Goal: Transaction & Acquisition: Purchase product/service

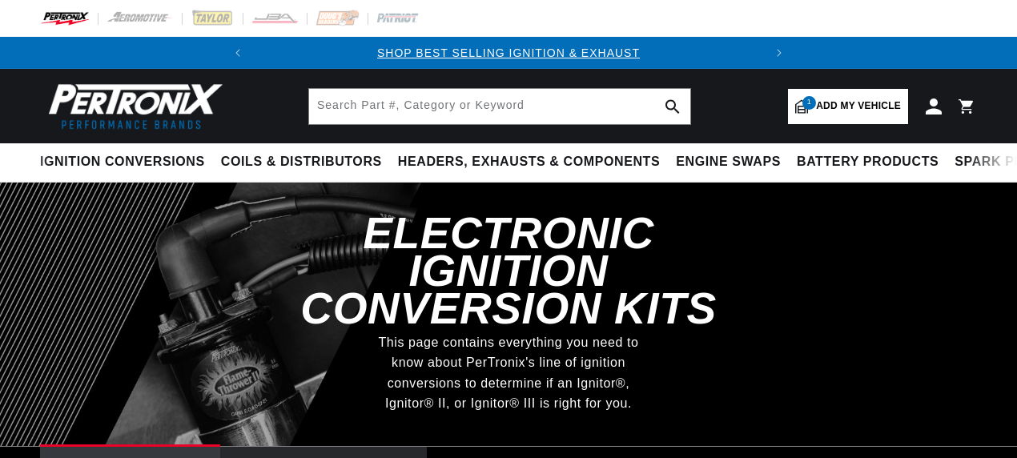
select select "1971"
select select "Mercedes-Benz"
select select "300SEL"
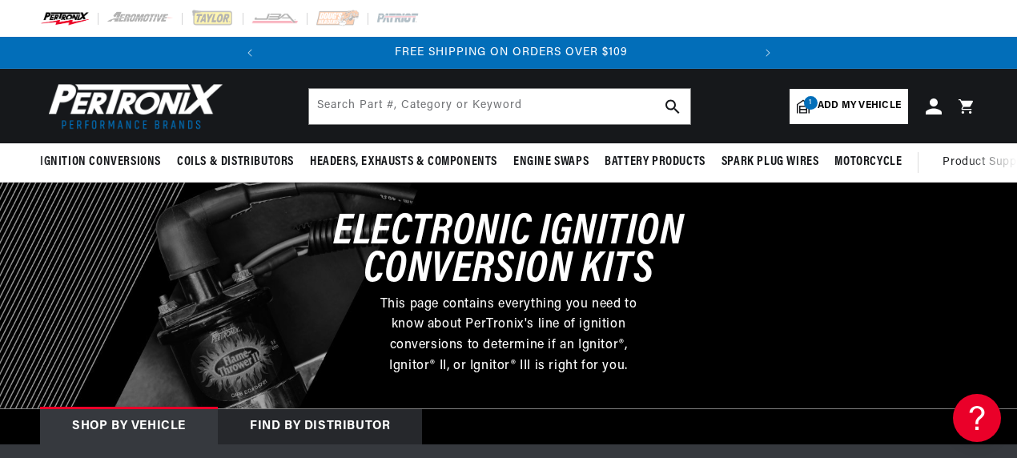
scroll to position [0, 485]
click at [832, 102] on span "Add my vehicle" at bounding box center [859, 105] width 83 height 15
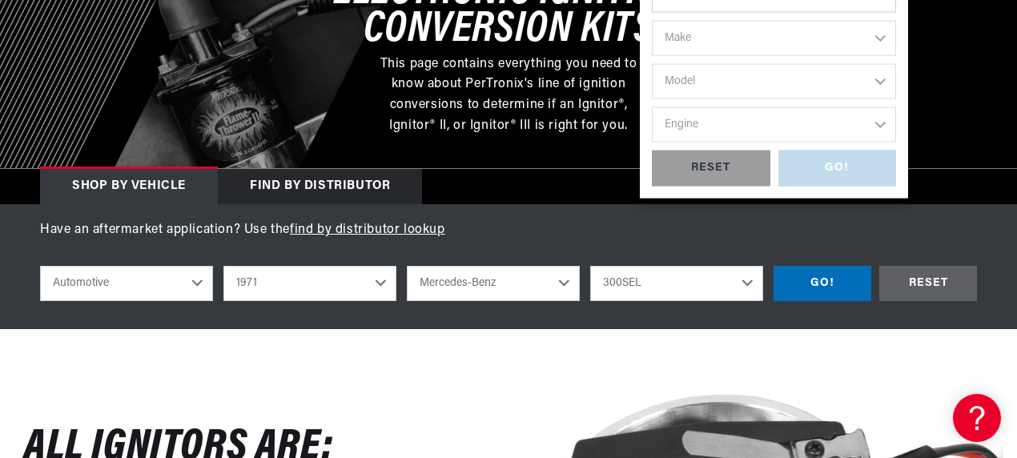
click at [850, 168] on div "GO! RESET" at bounding box center [774, 169] width 244 height 36
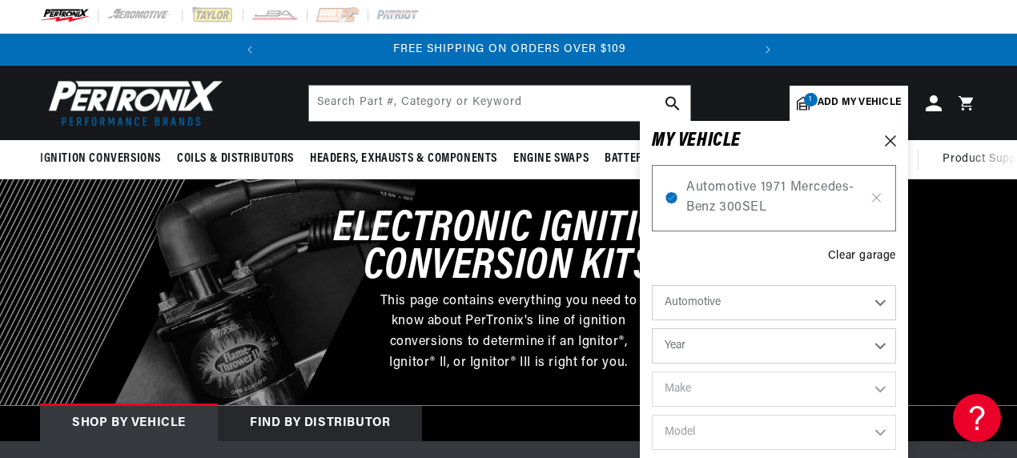
scroll to position [0, 0]
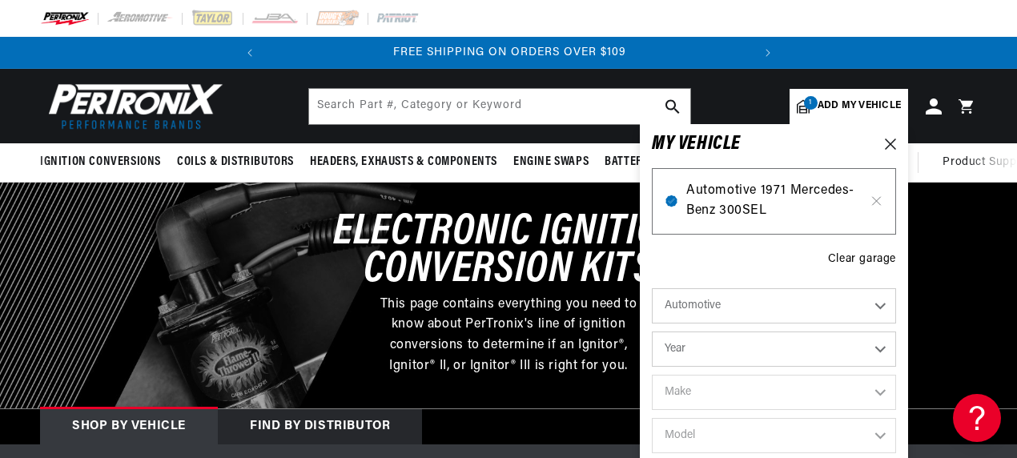
click at [846, 197] on span "Automotive 1971 Mercedes-Benz 300SEL" at bounding box center [773, 201] width 175 height 41
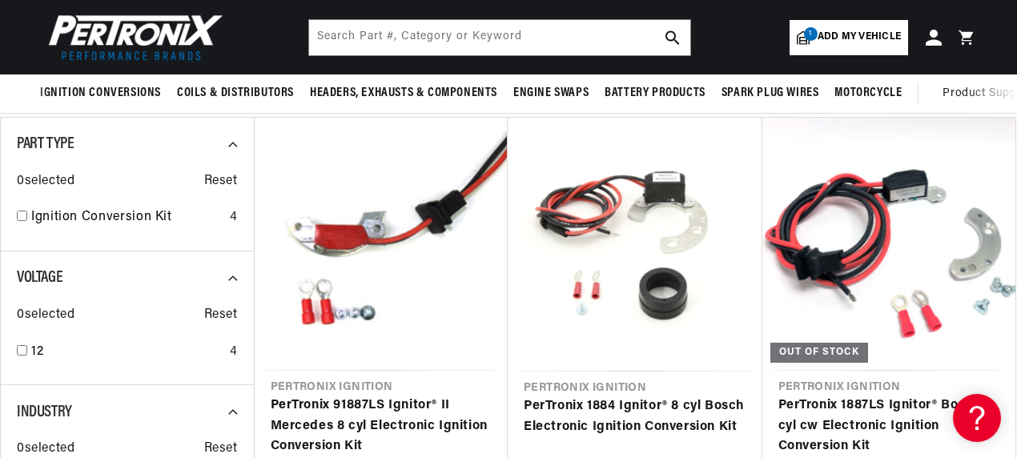
scroll to position [80, 0]
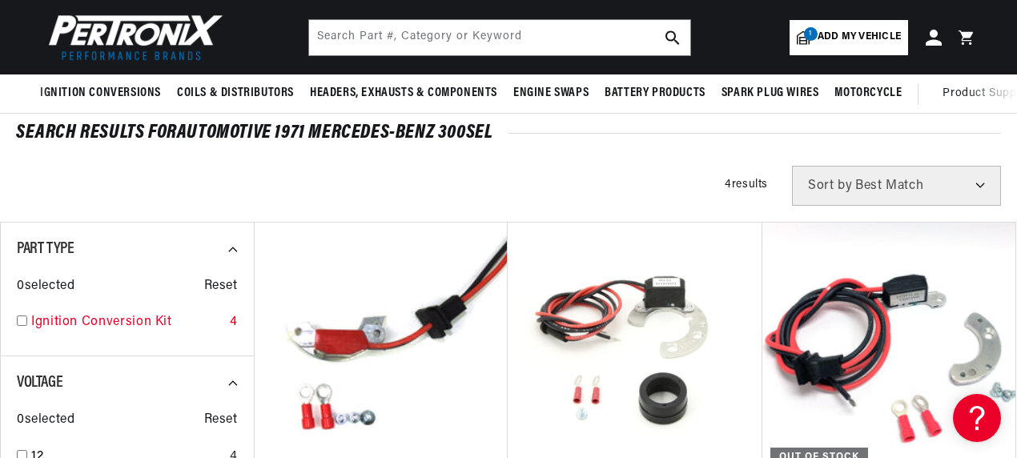
click at [19, 324] on input "checkbox" at bounding box center [22, 321] width 10 height 10
checkbox input "true"
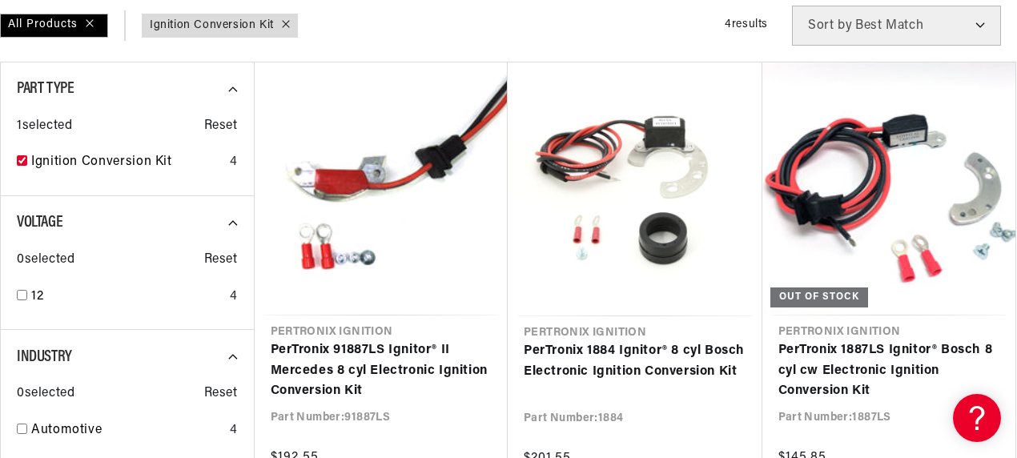
scroll to position [0, 485]
click at [20, 293] on input "checkbox" at bounding box center [22, 295] width 10 height 10
checkbox input "true"
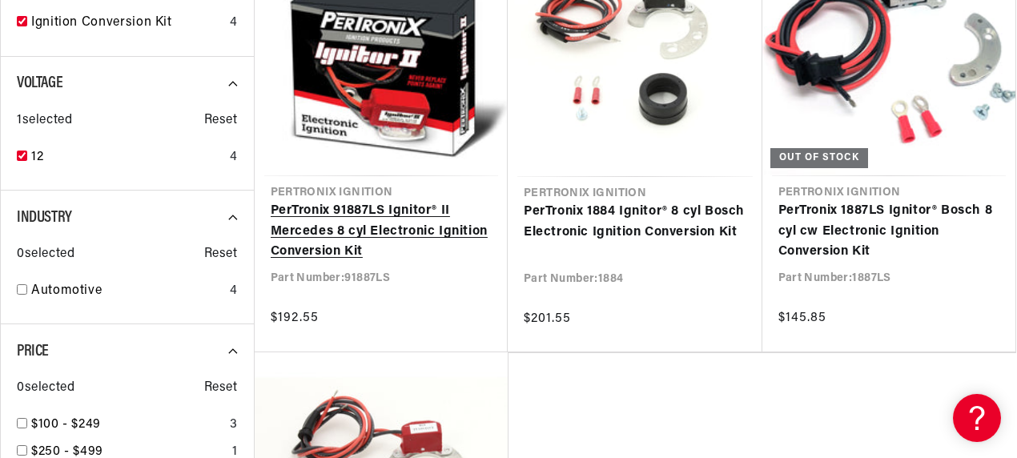
scroll to position [400, 0]
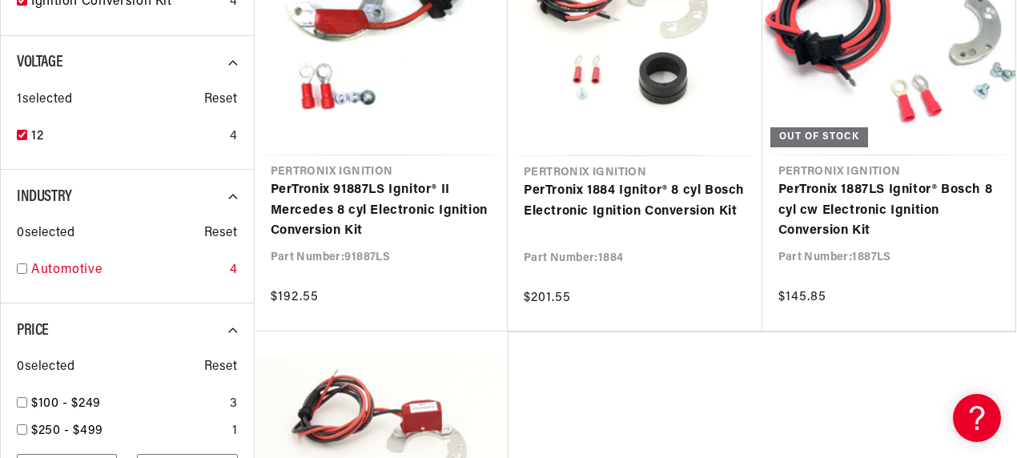
click at [24, 268] on input "checkbox" at bounding box center [22, 268] width 10 height 10
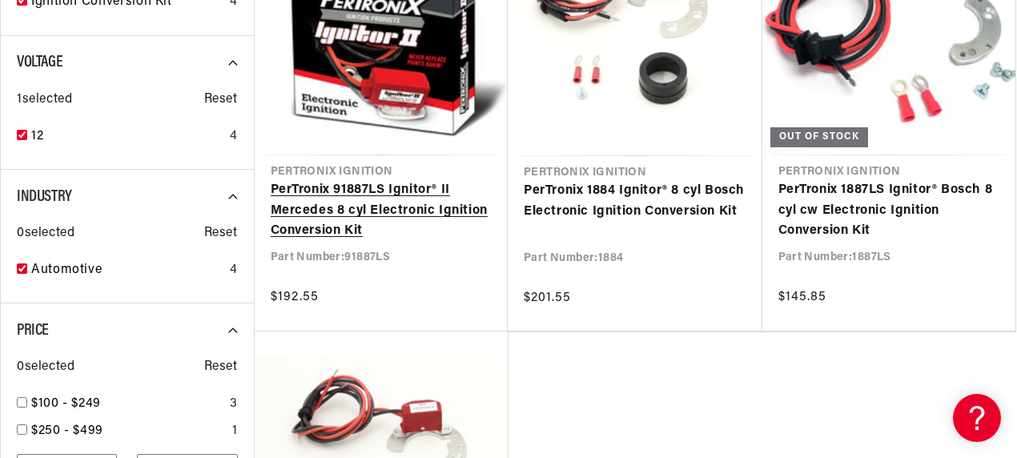
checkbox input "true"
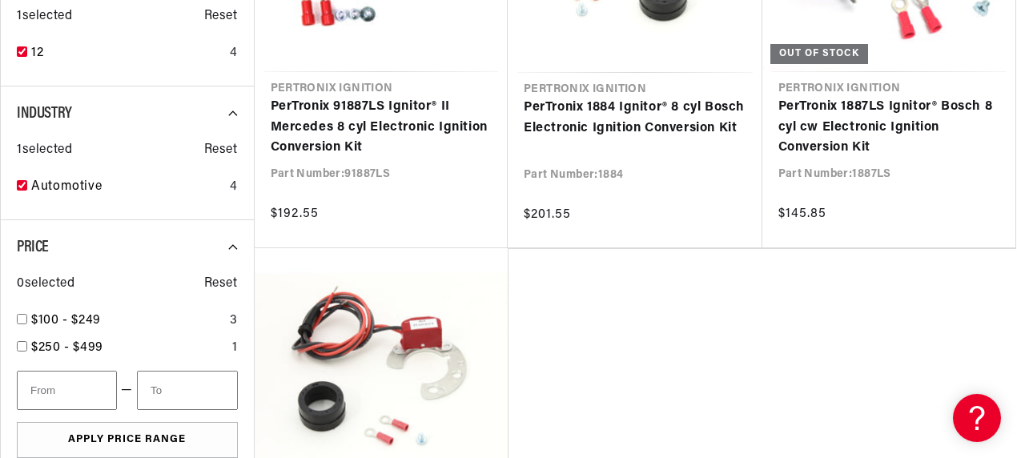
scroll to position [561, 0]
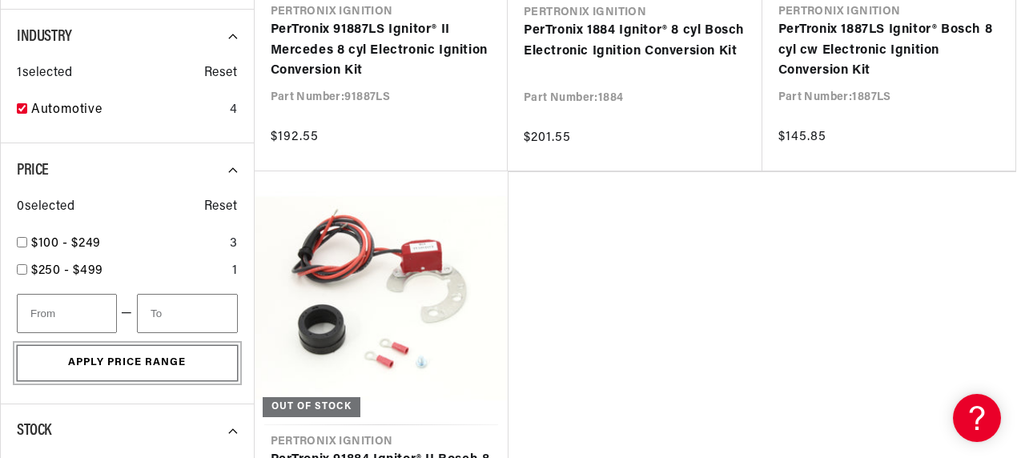
click at [106, 370] on button "Apply Price Range" at bounding box center [127, 363] width 221 height 36
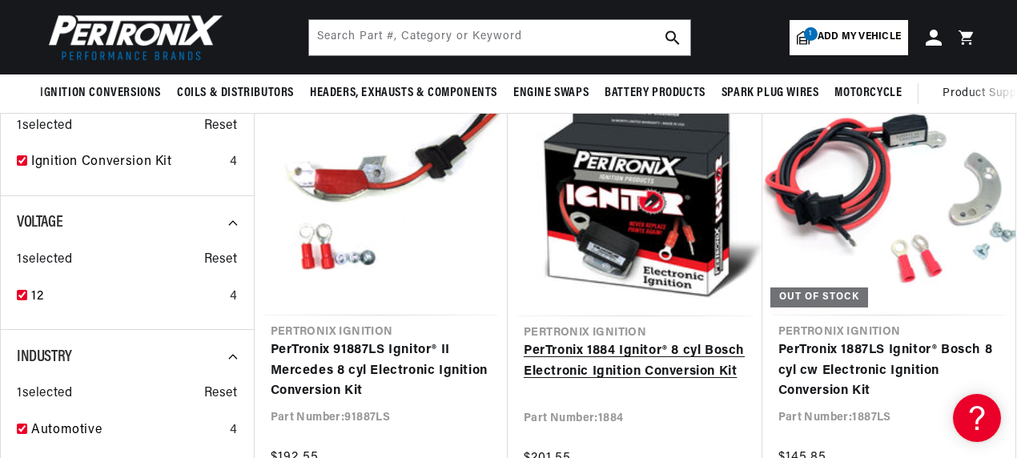
scroll to position [0, 485]
click at [588, 349] on link "PerTronix 1884 Ignitor® 8 cyl Bosch Electronic Ignition Conversion Kit" at bounding box center [635, 361] width 223 height 41
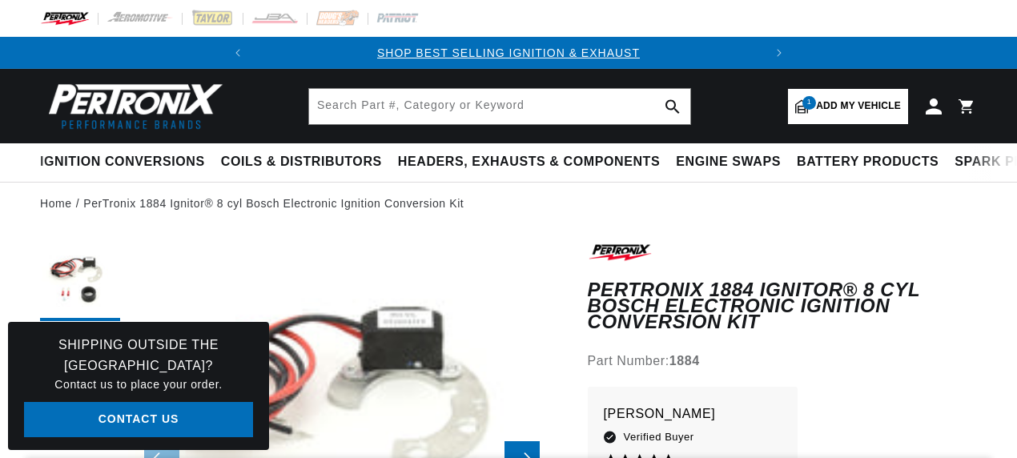
scroll to position [42, 0]
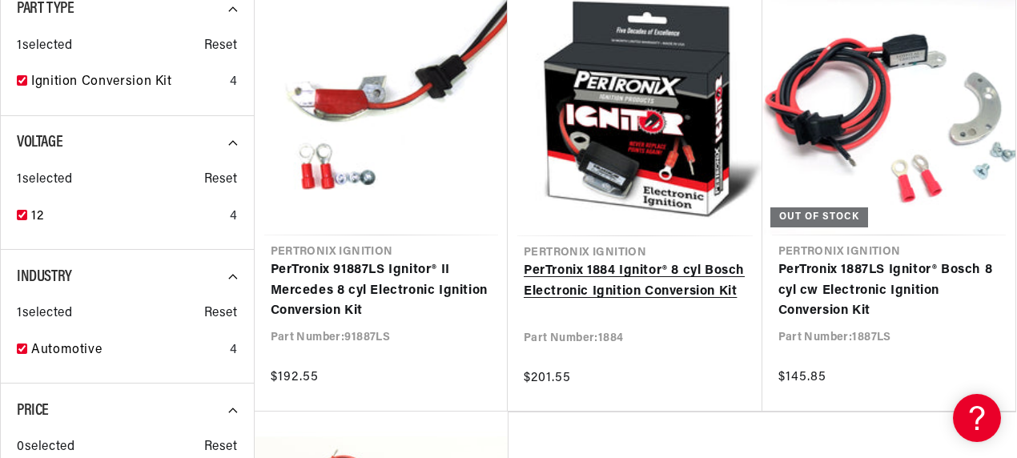
click at [635, 261] on link "PerTronix 1884 Ignitor® 8 cyl Bosch Electronic Ignition Conversion Kit" at bounding box center [635, 281] width 223 height 41
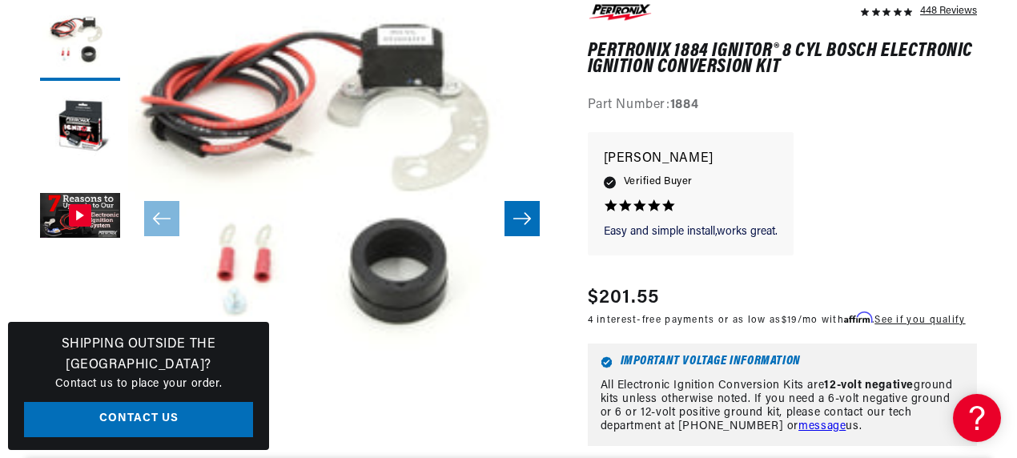
scroll to position [0, 57]
click at [522, 219] on icon "Slide right" at bounding box center [521, 219] width 19 height 16
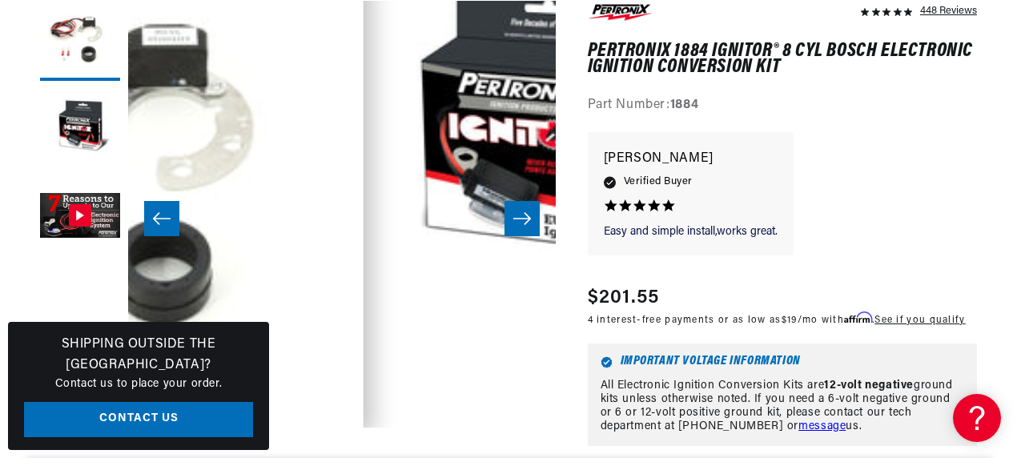
scroll to position [42, 427]
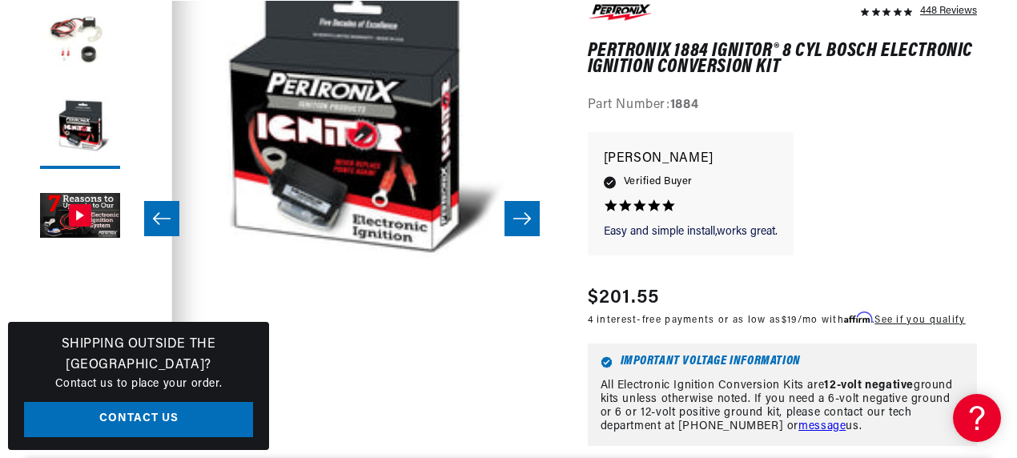
click at [521, 219] on icon "Slide right" at bounding box center [521, 219] width 19 height 16
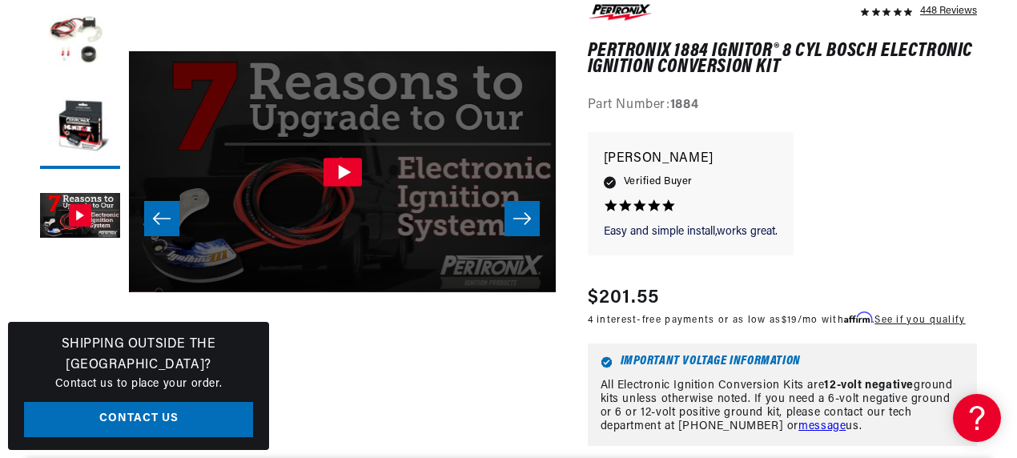
scroll to position [42, 854]
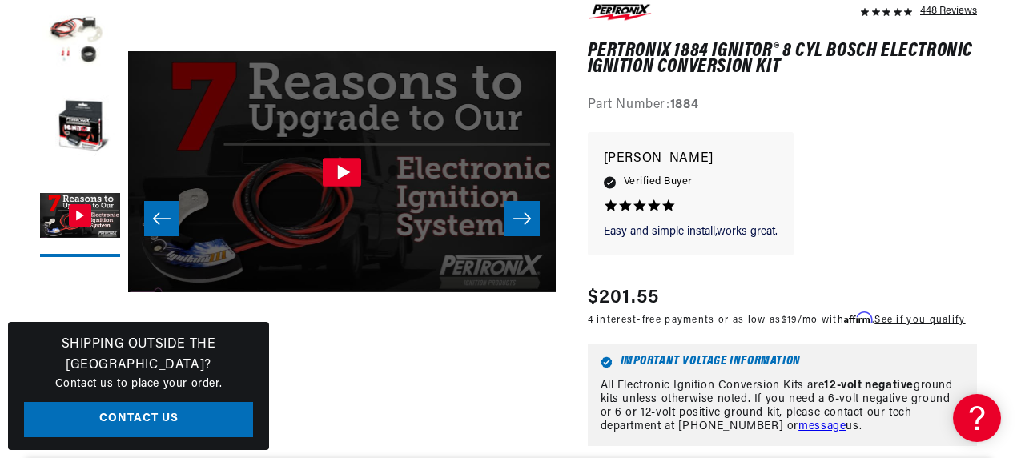
click at [338, 169] on icon "Gallery Viewer" at bounding box center [343, 171] width 13 height 14
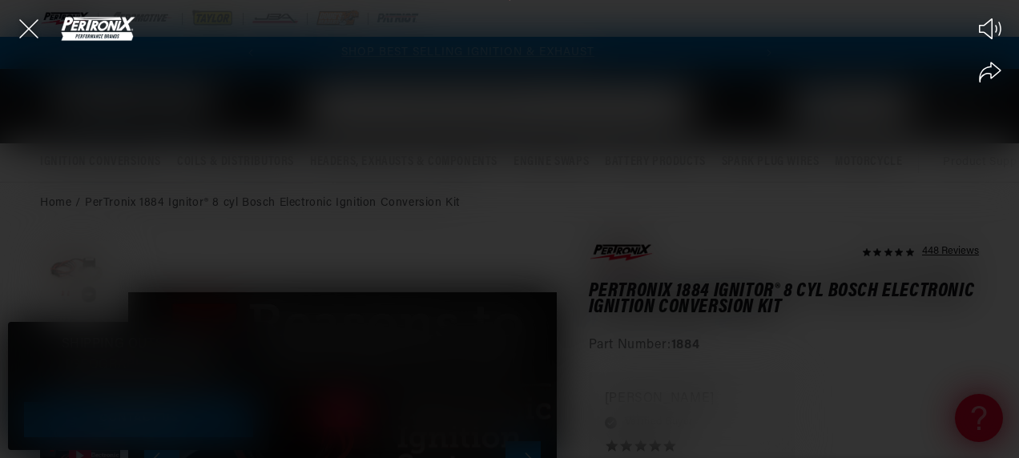
scroll to position [0, 0]
click at [440, 260] on div "Play Mute Share" at bounding box center [509, 229] width 1019 height 458
click at [26, 23] on icon "Close the video player" at bounding box center [28, 28] width 35 height 35
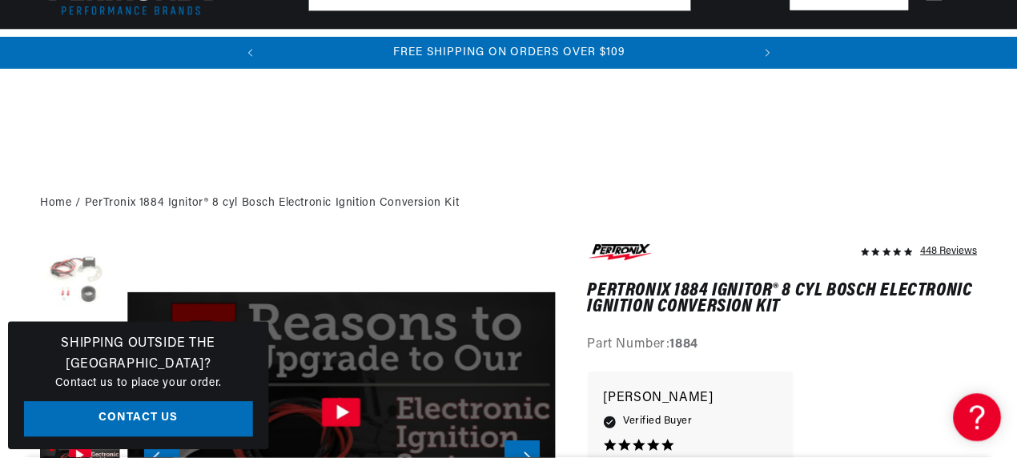
scroll to position [42, 854]
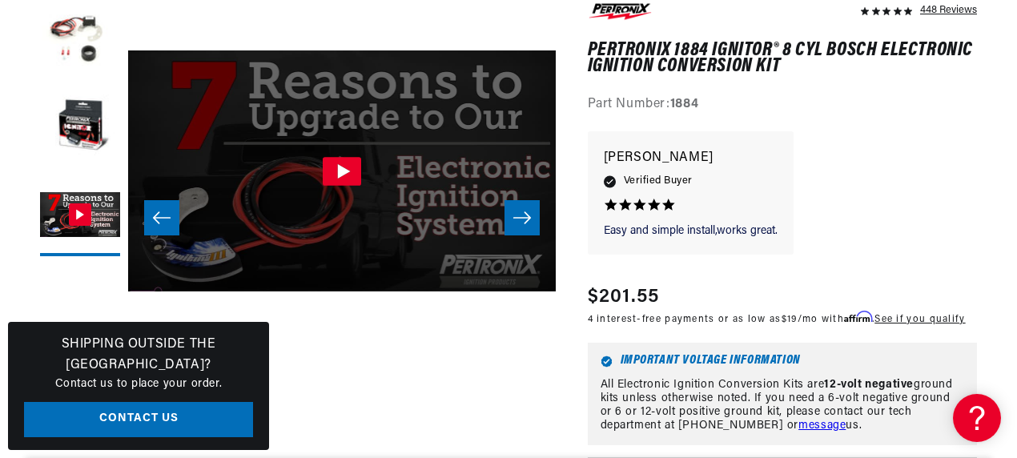
click at [515, 217] on icon "Slide right" at bounding box center [521, 218] width 19 height 16
click at [167, 211] on icon "Slide left" at bounding box center [161, 218] width 19 height 16
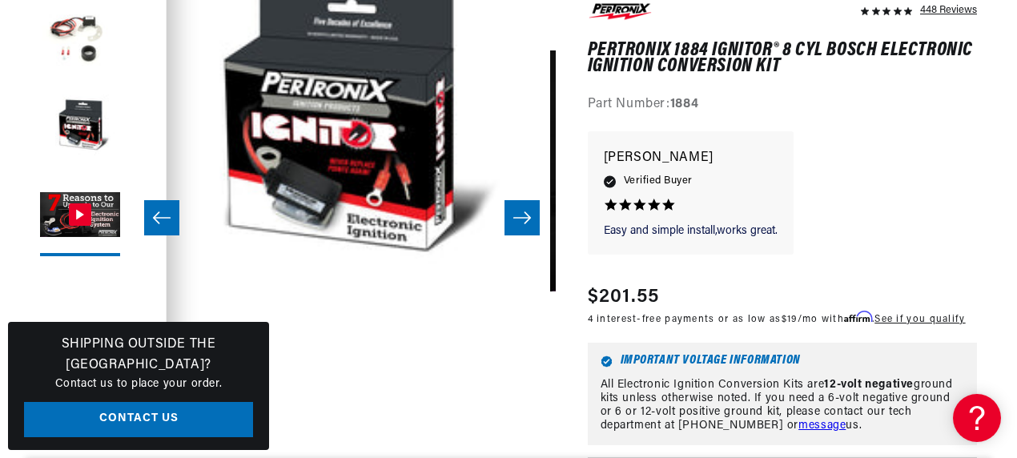
scroll to position [42, 427]
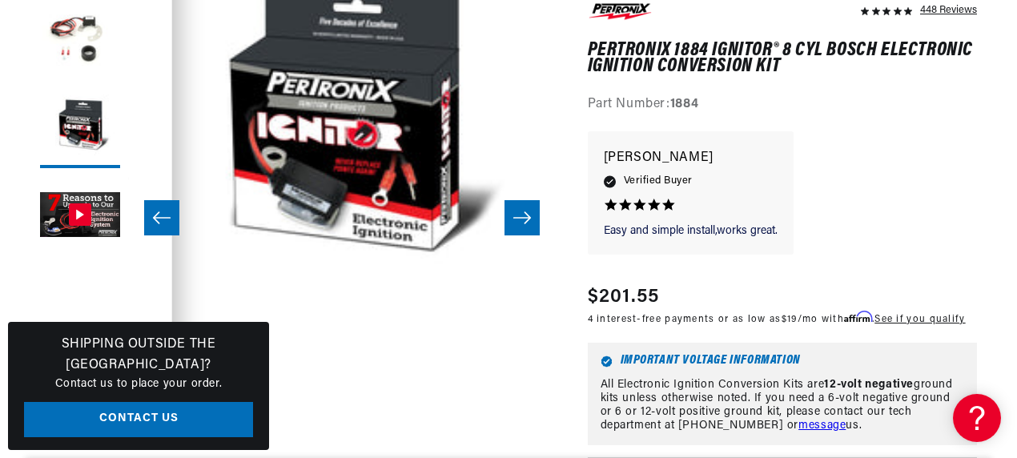
click at [159, 206] on button "Slide left" at bounding box center [161, 217] width 35 height 35
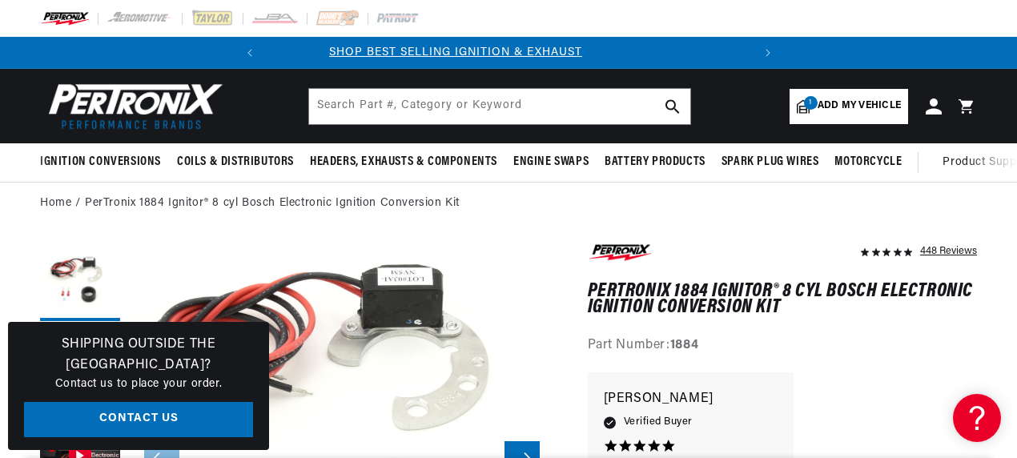
scroll to position [0, 267]
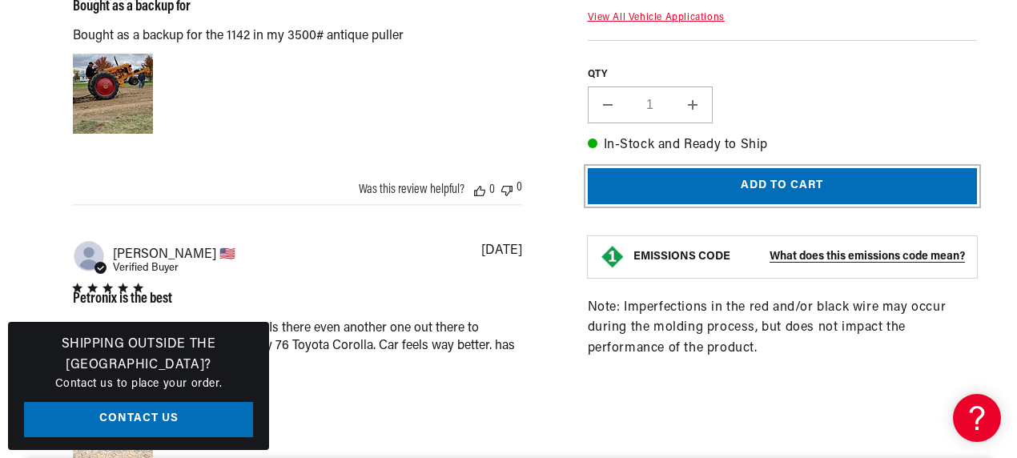
click at [751, 185] on button "Add to cart" at bounding box center [783, 186] width 390 height 36
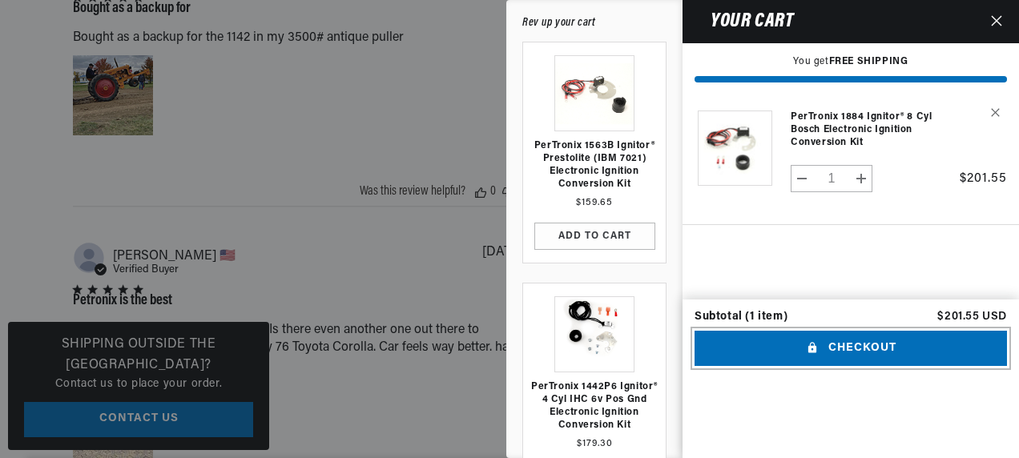
click at [849, 367] on button "Checkout" at bounding box center [850, 349] width 312 height 36
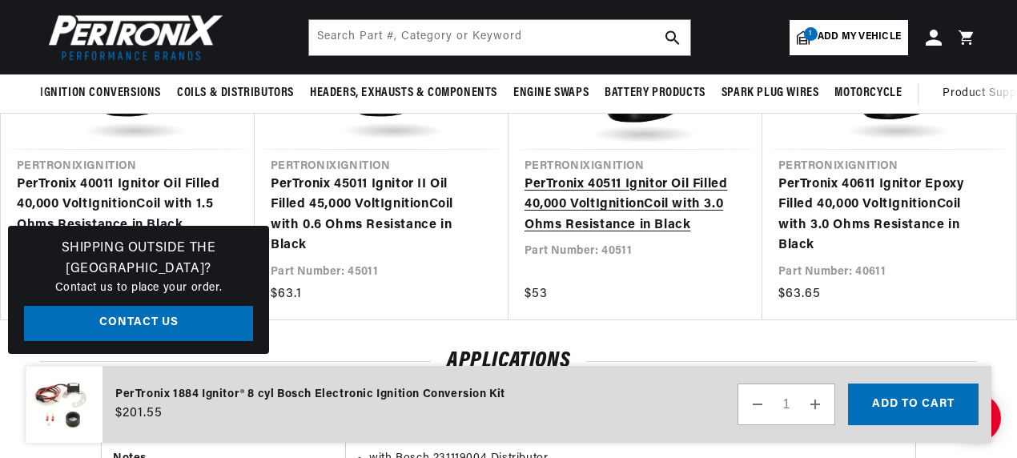
click at [618, 196] on link "PerTronix 40511 Ignitor Oil Filled 40,000 Volt Ignition Coil with 3.0 Ohms Resi…" at bounding box center [627, 206] width 206 height 62
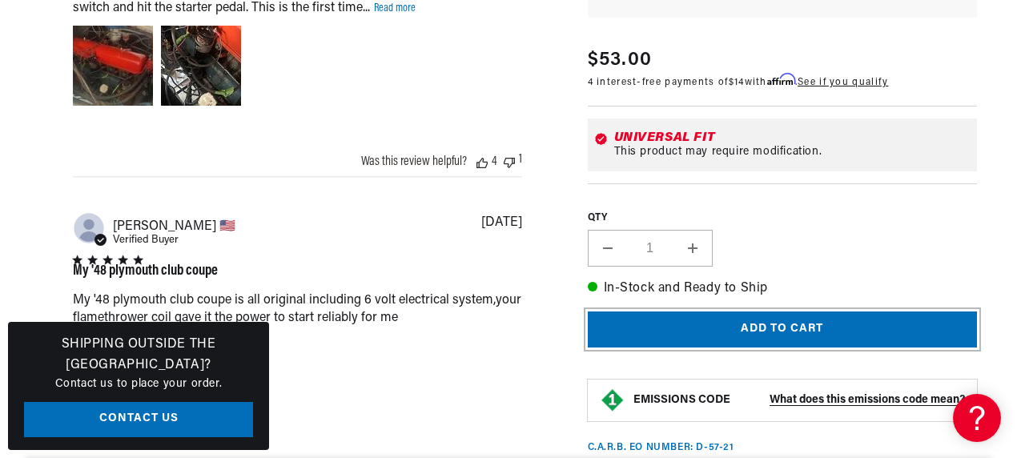
click at [712, 320] on button "Add to cart" at bounding box center [783, 329] width 390 height 36
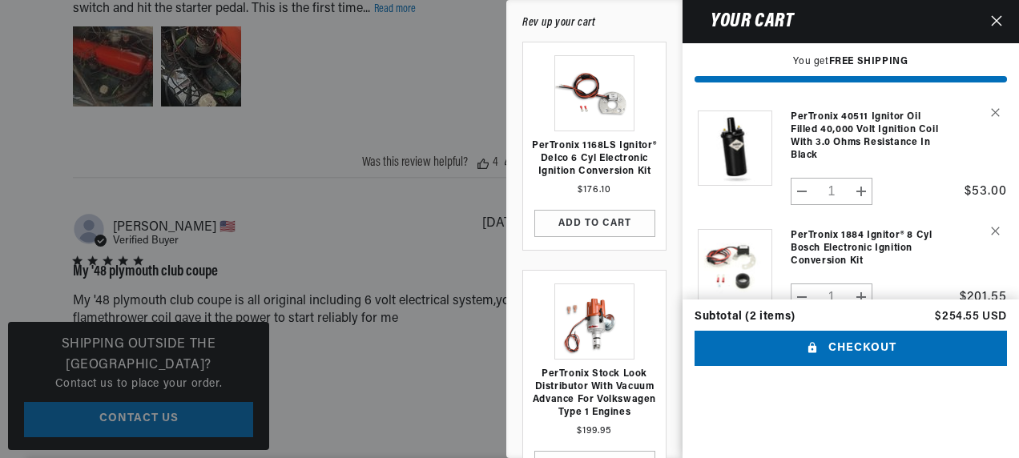
click at [998, 11] on button "Close" at bounding box center [996, 21] width 35 height 43
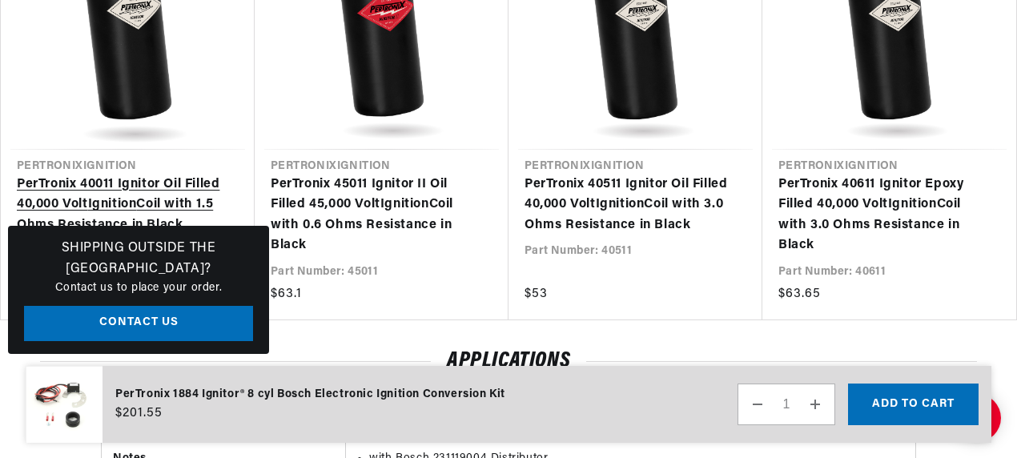
click at [98, 187] on link "PerTronix 40011 Ignitor Oil Filled 40,000 Volt Ignition Coil with 1.5 Ohms Resi…" at bounding box center [120, 206] width 206 height 62
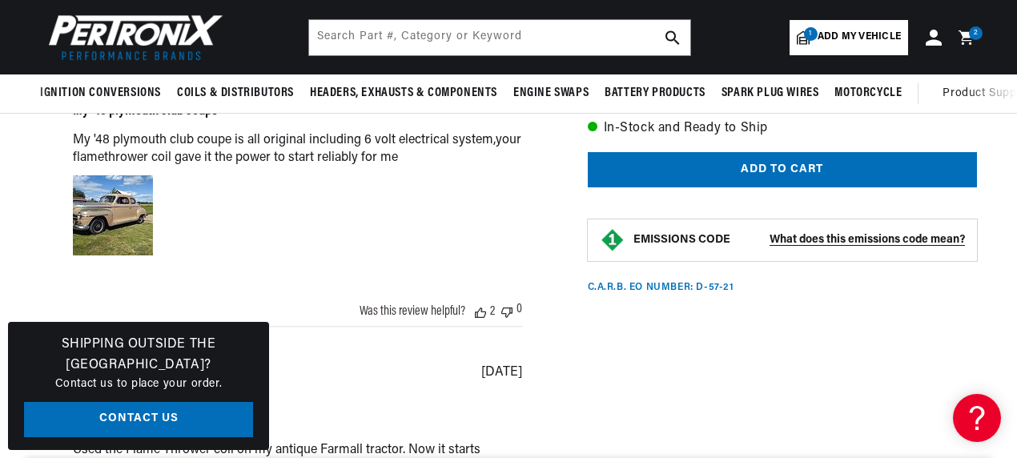
scroll to position [1842, 0]
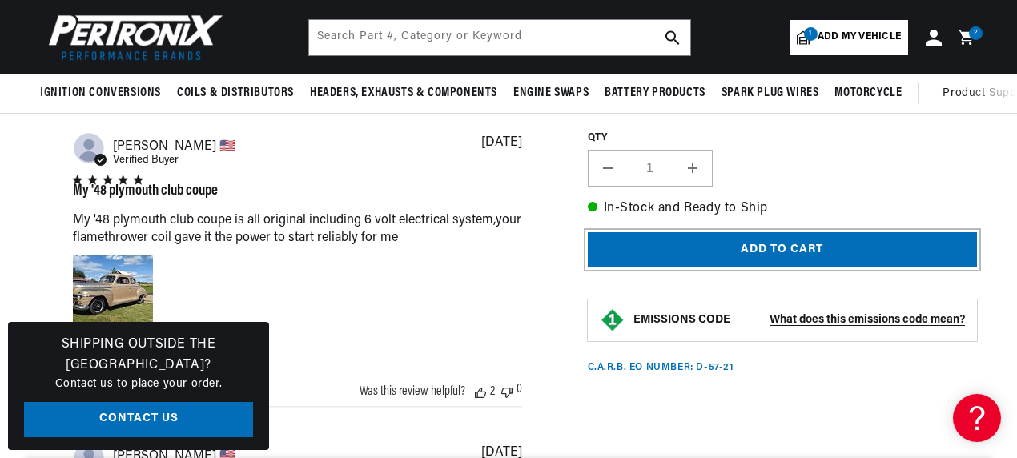
click at [705, 245] on button "Add to cart" at bounding box center [783, 249] width 390 height 36
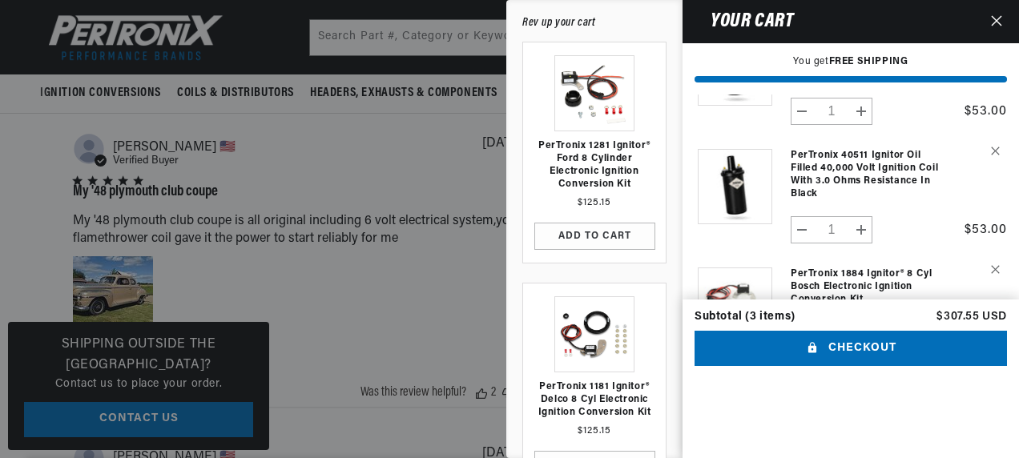
scroll to position [0, 0]
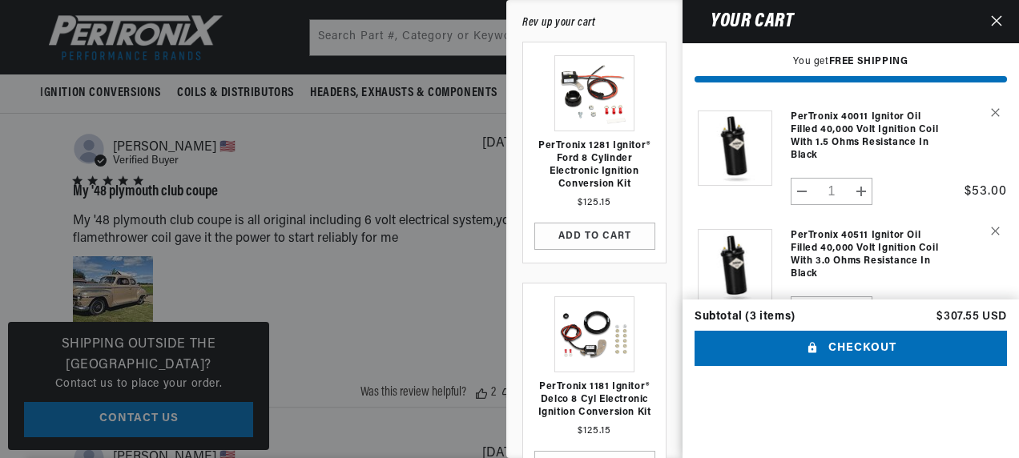
click at [931, 51] on div "Your cart You get FREE SHIPPING Product image Product Total Quantity PerTronix …" at bounding box center [850, 229] width 336 height 458
click at [868, 58] on strong "FREE SHIPPING" at bounding box center [868, 62] width 79 height 10
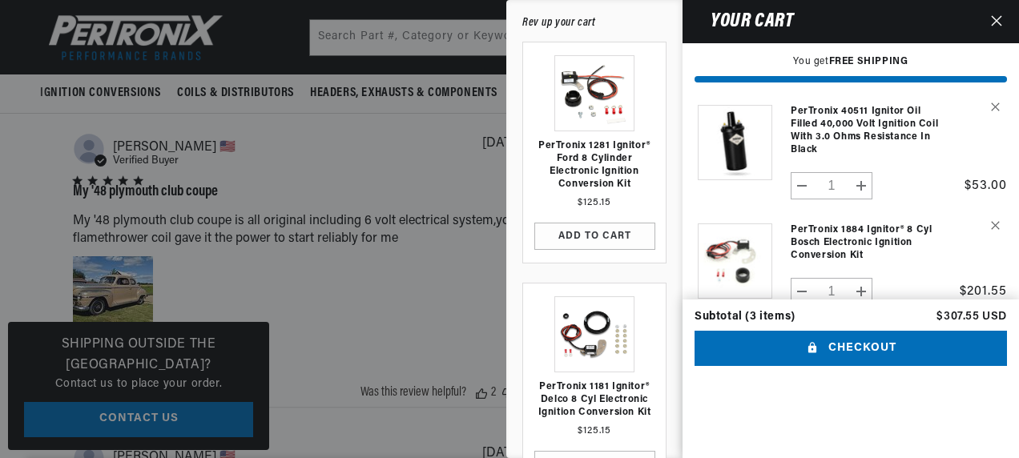
click at [864, 333] on form "Product image Product Total Quantity PerTronix 40011 Ignitor Oil Filled 40,000 …" at bounding box center [850, 160] width 336 height 380
click at [854, 367] on button "Checkout" at bounding box center [850, 349] width 312 height 36
